Goal: Transaction & Acquisition: Download file/media

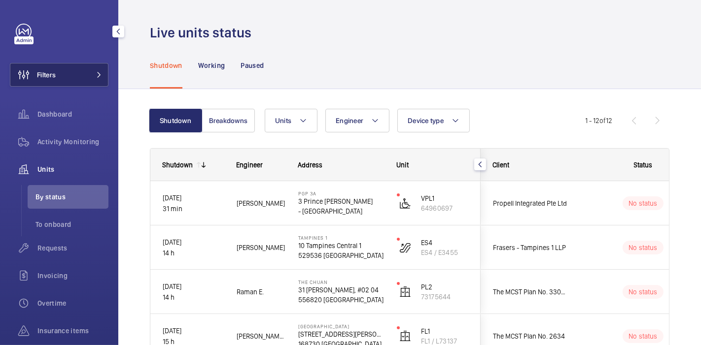
click at [79, 72] on button "Filters" at bounding box center [59, 75] width 99 height 24
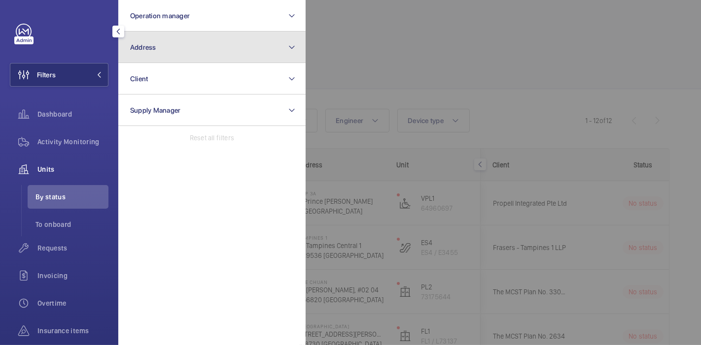
click at [153, 35] on button "Address" at bounding box center [211, 48] width 187 height 32
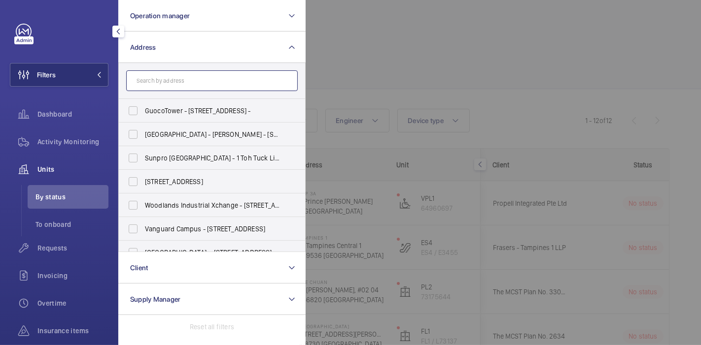
click at [227, 77] on input "text" at bounding box center [211, 80] width 171 height 21
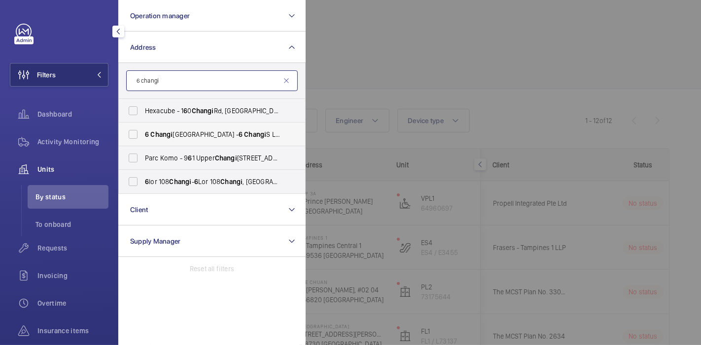
type input "6 changi"
click at [209, 137] on span "[STREET_ADDRESS]" at bounding box center [213, 135] width 136 height 10
click at [143, 137] on input "[STREET_ADDRESS]" at bounding box center [133, 135] width 20 height 20
checkbox input "true"
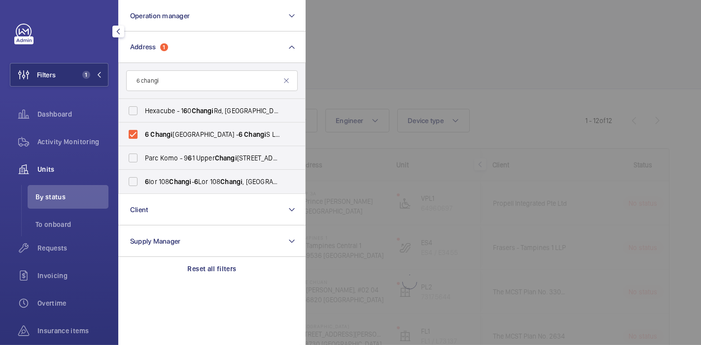
click at [380, 49] on div at bounding box center [656, 172] width 701 height 345
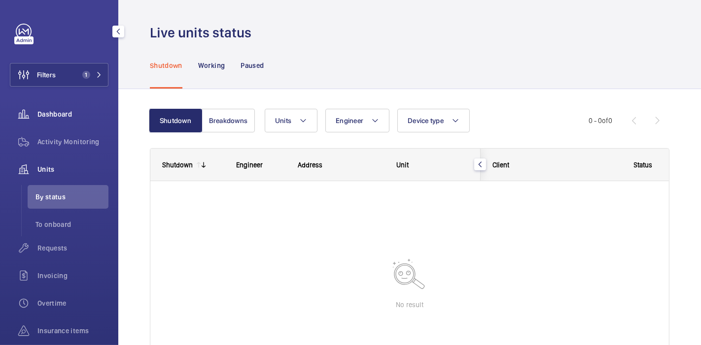
click at [74, 118] on span "Dashboard" at bounding box center [72, 114] width 71 height 10
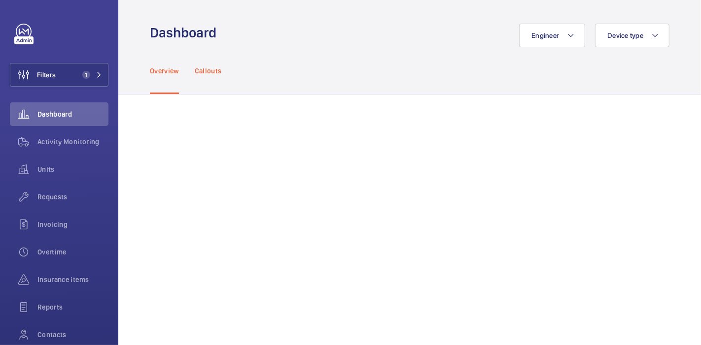
click at [202, 75] on p "Callouts" at bounding box center [208, 71] width 27 height 10
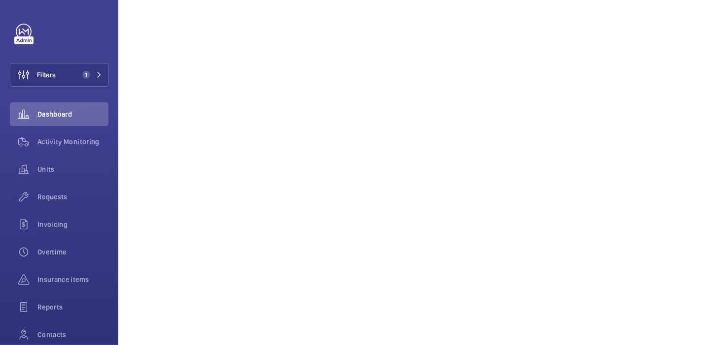
scroll to position [552, 0]
click at [70, 70] on button "Filters 1" at bounding box center [59, 75] width 99 height 24
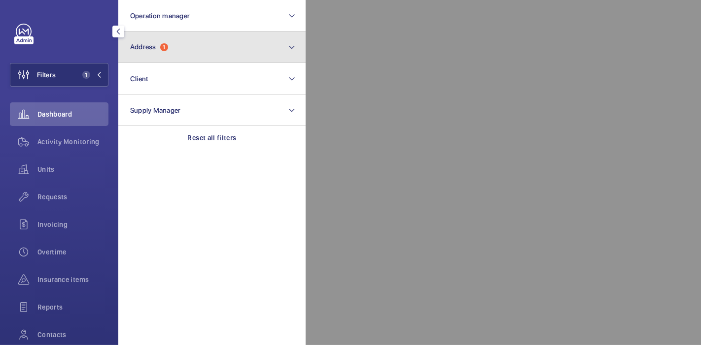
click at [148, 34] on button "Address 1" at bounding box center [211, 48] width 187 height 32
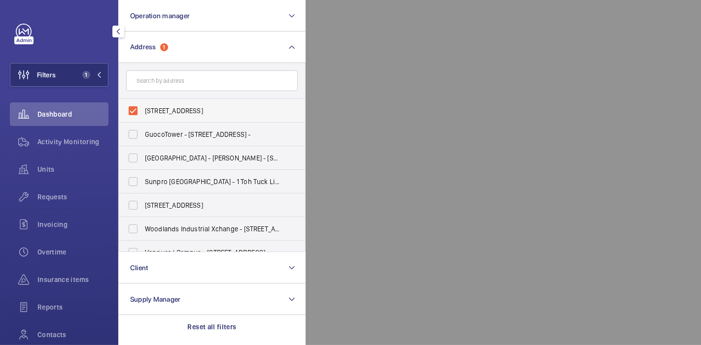
click at [205, 109] on span "[STREET_ADDRESS]" at bounding box center [213, 111] width 136 height 10
click at [143, 109] on input "[STREET_ADDRESS]" at bounding box center [133, 111] width 20 height 20
checkbox input "false"
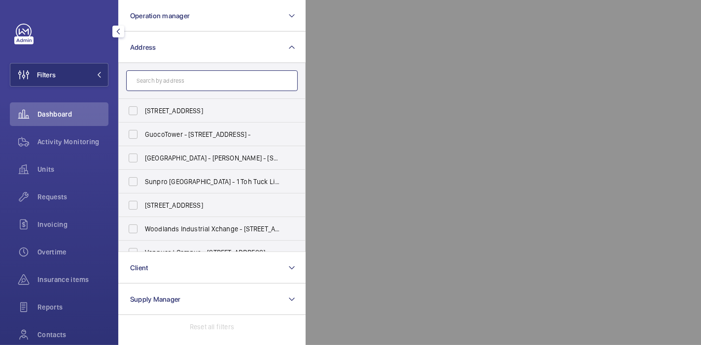
click at [217, 85] on input "text" at bounding box center [211, 80] width 171 height 21
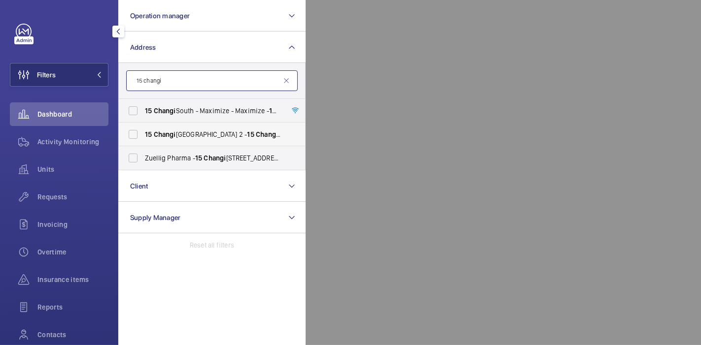
type input "15 changi"
click at [215, 131] on span "[STREET_ADDRESS]" at bounding box center [213, 135] width 136 height 10
click at [143, 131] on input "[STREET_ADDRESS]" at bounding box center [133, 135] width 20 height 20
checkbox input "true"
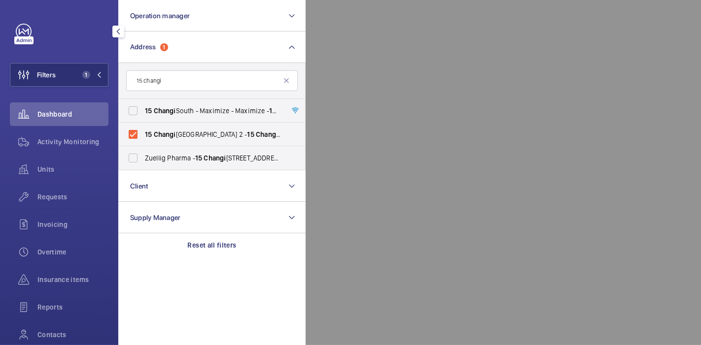
click at [404, 67] on div at bounding box center [656, 172] width 701 height 345
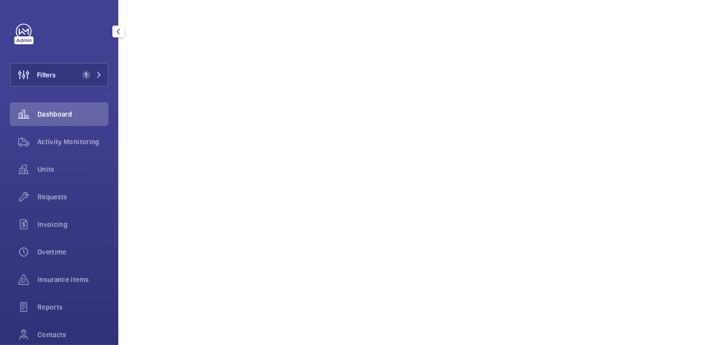
scroll to position [552, 0]
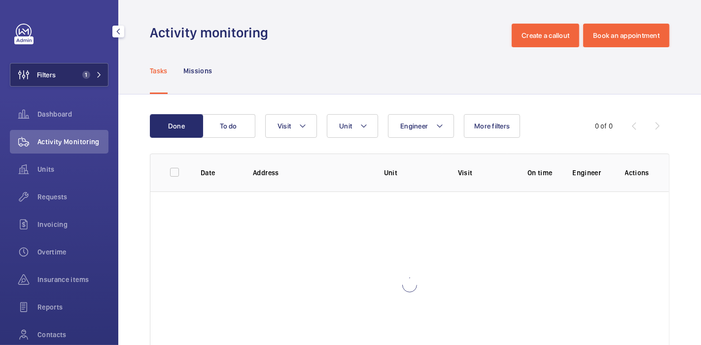
click at [82, 75] on span "1" at bounding box center [86, 75] width 8 height 8
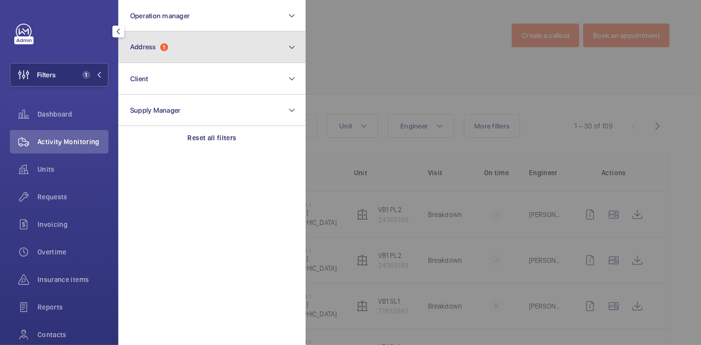
click at [187, 44] on button "Address 1" at bounding box center [211, 48] width 187 height 32
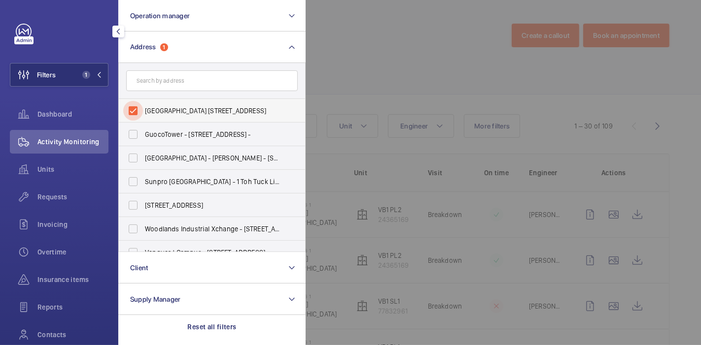
click at [127, 110] on input "Ventilation Building 1 - 210 Marina East Drive, SINGAPORE 029997" at bounding box center [133, 111] width 20 height 20
checkbox input "false"
click at [41, 171] on span "Units" at bounding box center [72, 170] width 71 height 10
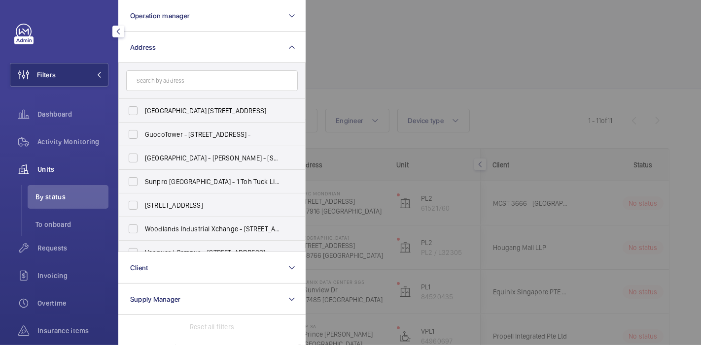
click at [325, 71] on div at bounding box center [656, 172] width 701 height 345
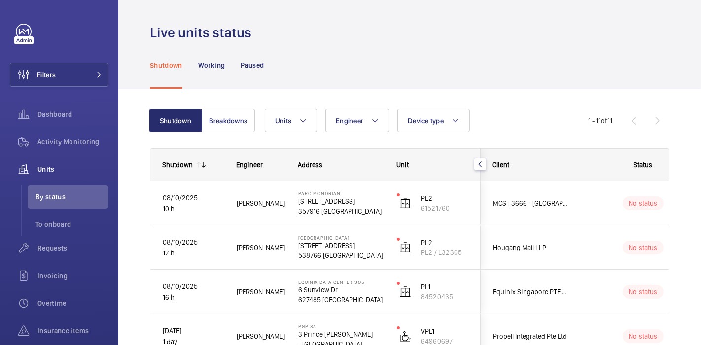
scroll to position [150, 0]
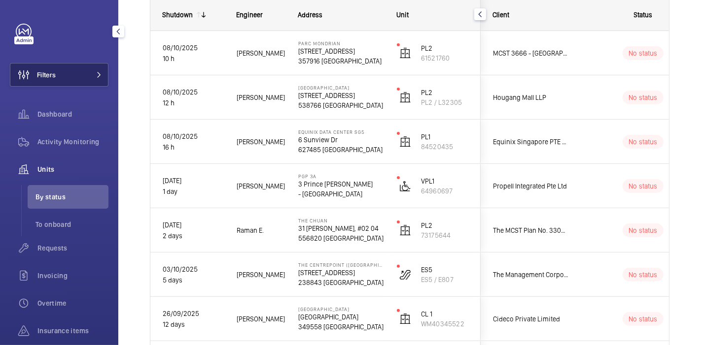
click at [86, 83] on button "Filters" at bounding box center [59, 75] width 99 height 24
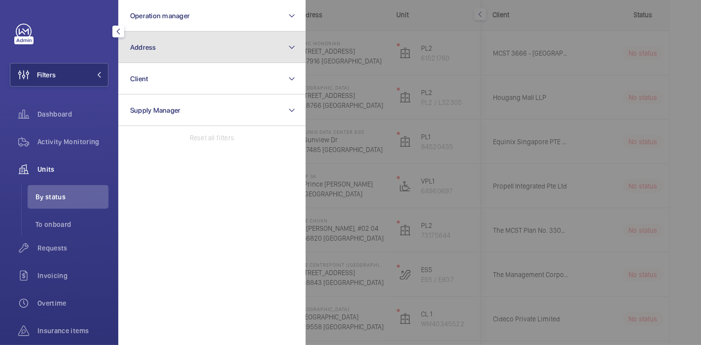
click at [213, 44] on button "Address" at bounding box center [211, 48] width 187 height 32
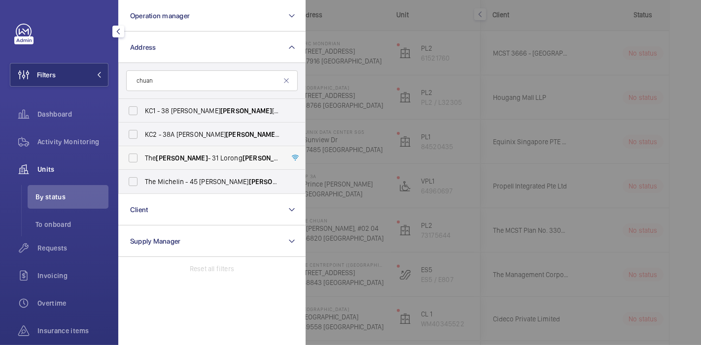
type input "chuan"
click at [191, 158] on span "The Chuan - 31 Lorong Chuan , #02 04, SINGAPURA 556820" at bounding box center [213, 158] width 136 height 10
click at [143, 158] on input "The Chuan - 31 Lorong Chuan , #02 04, SINGAPURA 556820" at bounding box center [133, 158] width 20 height 20
checkbox input "true"
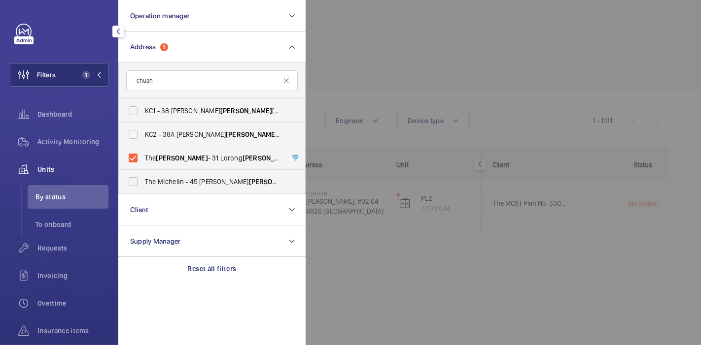
click at [355, 9] on div at bounding box center [656, 172] width 701 height 345
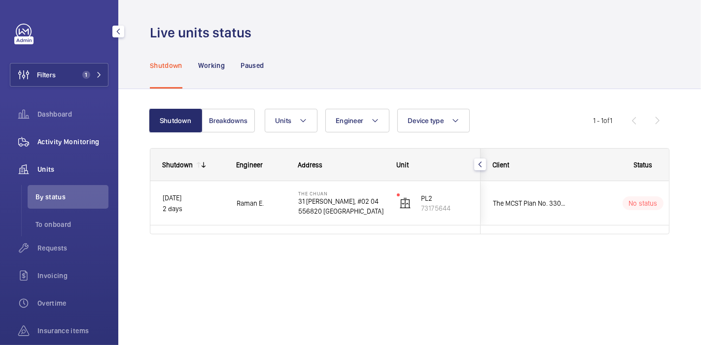
click at [71, 140] on span "Activity Monitoring" at bounding box center [72, 142] width 71 height 10
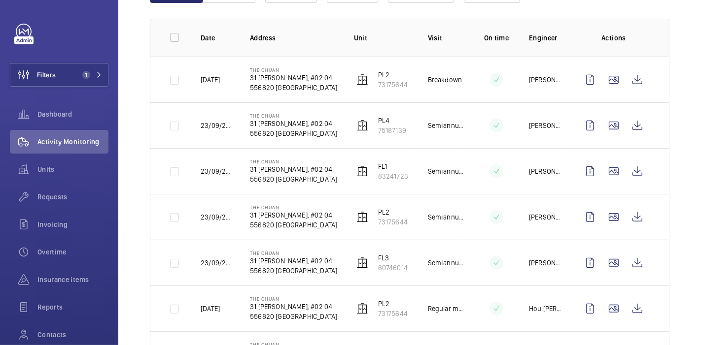
scroll to position [136, 0]
click at [81, 82] on button "Filters 1" at bounding box center [59, 75] width 99 height 24
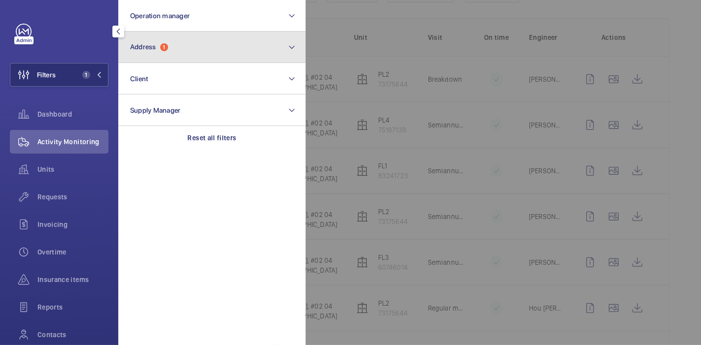
click at [135, 59] on button "Address 1" at bounding box center [211, 48] width 187 height 32
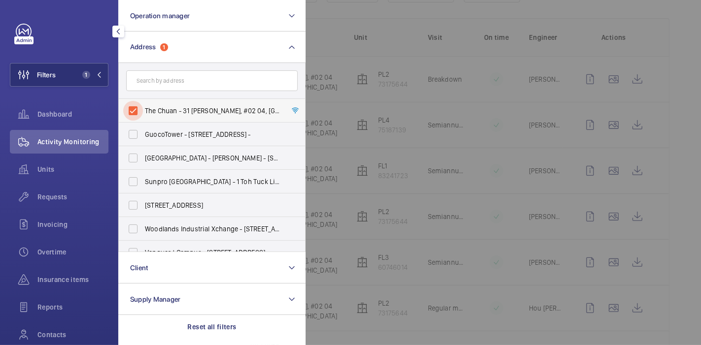
click at [134, 113] on input "The Chuan - 31 Lorong Chuan, #02 04, SINGAPURA 556820" at bounding box center [133, 111] width 20 height 20
checkbox input "false"
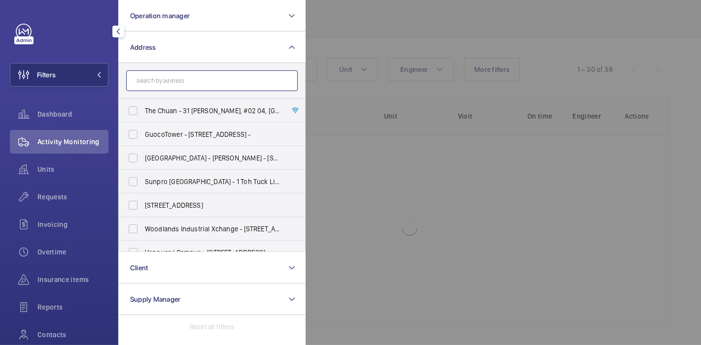
click at [152, 85] on input "text" at bounding box center [211, 80] width 171 height 21
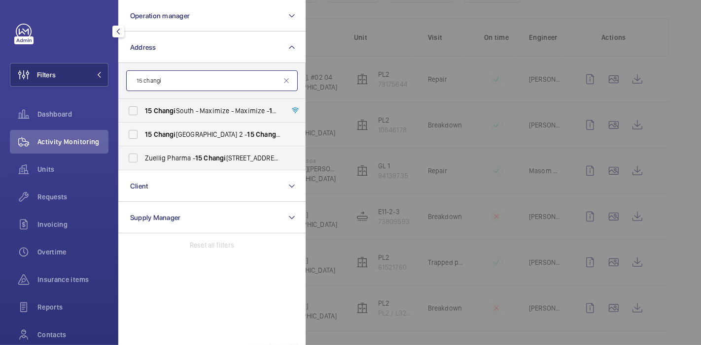
type input "15 changi"
click at [191, 130] on span "[STREET_ADDRESS]" at bounding box center [213, 135] width 136 height 10
click at [143, 130] on input "[STREET_ADDRESS]" at bounding box center [133, 135] width 20 height 20
checkbox input "true"
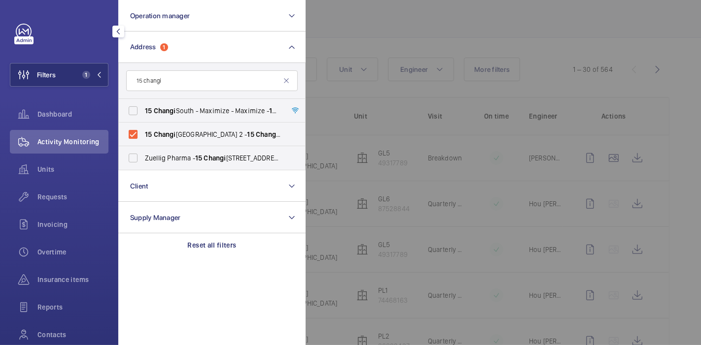
scroll to position [136, 0]
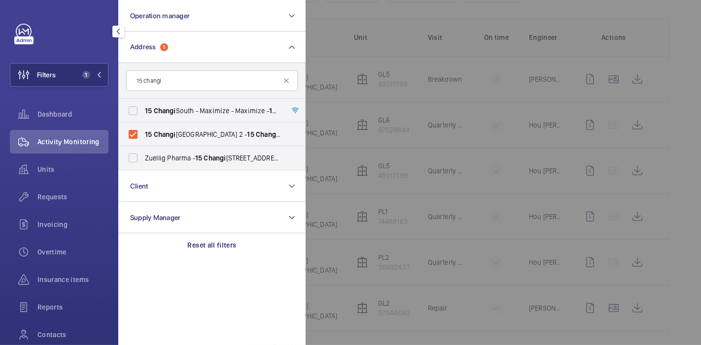
click at [324, 31] on div at bounding box center [656, 172] width 701 height 345
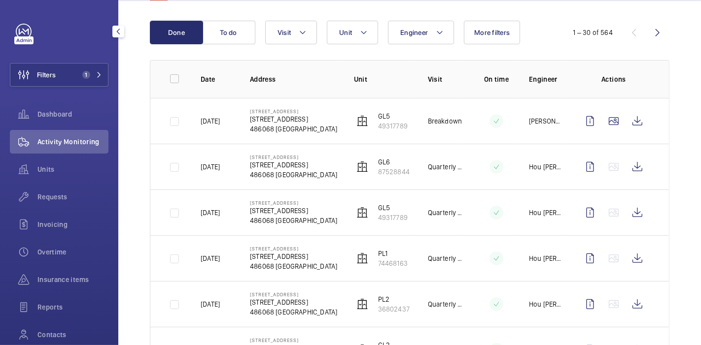
scroll to position [0, 0]
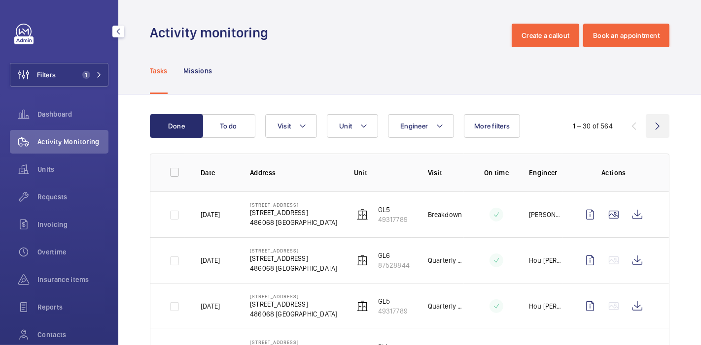
click at [654, 129] on wm-front-icon-button at bounding box center [658, 126] width 24 height 24
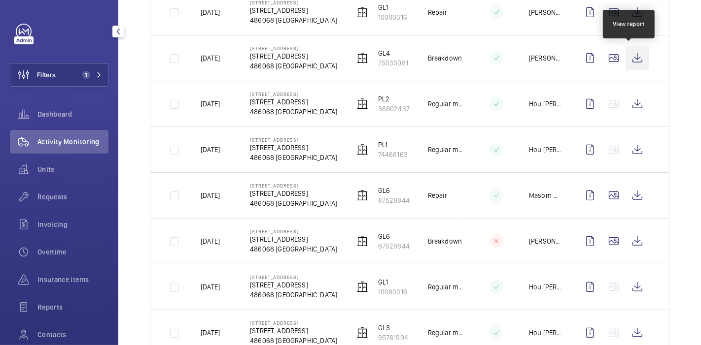
click at [634, 61] on wm-front-icon-button at bounding box center [637, 58] width 24 height 24
